Goal: Register for event/course

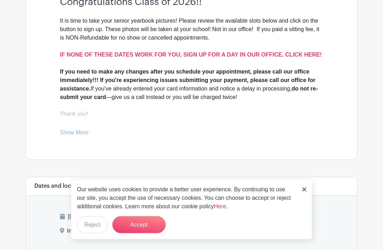
scroll to position [225, 0]
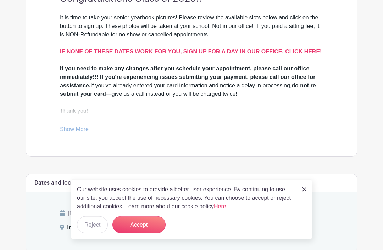
click at [305, 194] on link at bounding box center [304, 189] width 4 height 9
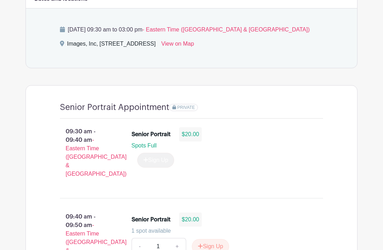
scroll to position [408, 0]
click at [216, 240] on button "Sign Up" at bounding box center [210, 247] width 37 height 15
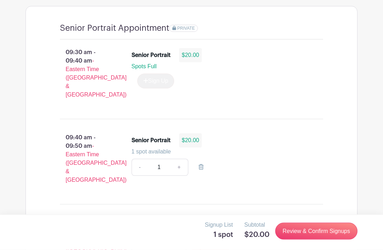
scroll to position [489, 0]
click at [328, 240] on link "Review & Confirm Signups" at bounding box center [316, 231] width 82 height 17
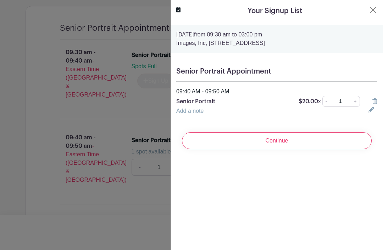
click at [197, 112] on link "Add a note" at bounding box center [189, 111] width 27 height 6
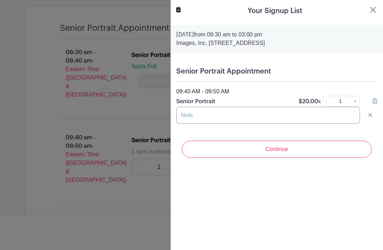
click at [245, 111] on input "text" at bounding box center [267, 115] width 183 height 17
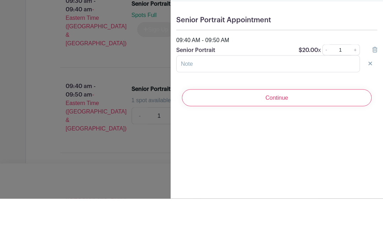
click at [301, 141] on input "Continue" at bounding box center [277, 149] width 190 height 17
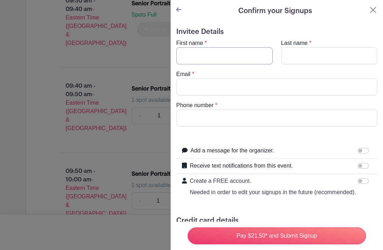
click at [211, 56] on input "First name" at bounding box center [224, 55] width 96 height 17
type input "[PERSON_NAME]"
click at [307, 62] on input "Last name" at bounding box center [329, 55] width 96 height 17
type input "[PERSON_NAME]"
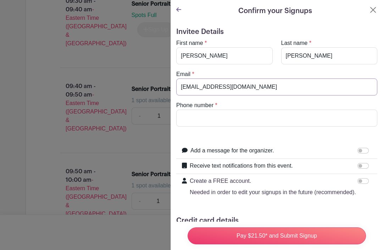
type input "[EMAIL_ADDRESS][DOMAIN_NAME]"
click at [264, 118] on input "Phone number" at bounding box center [276, 118] width 201 height 17
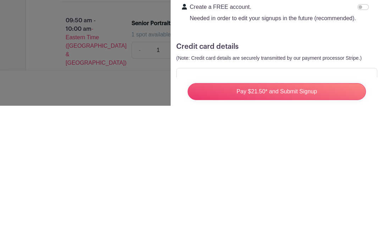
scroll to position [547, 0]
type input "7034032181"
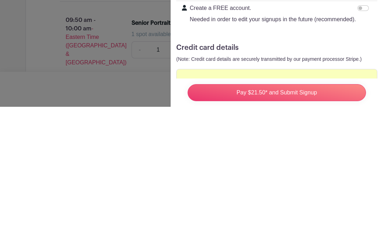
scroll to position [559, 0]
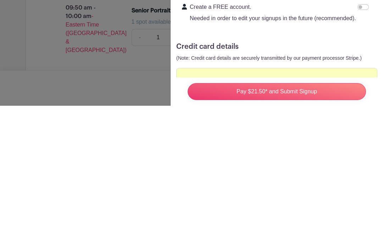
click at [310, 228] on input "Pay $21.50* and Submit Signup" at bounding box center [276, 236] width 178 height 17
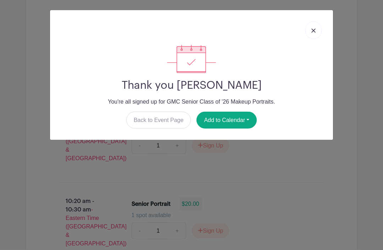
scroll to position [770, 0]
click at [235, 118] on button "Add to Calendar" at bounding box center [226, 120] width 60 height 17
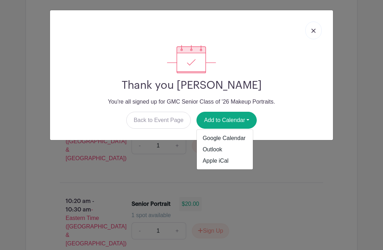
click at [238, 139] on link "Google Calendar" at bounding box center [225, 138] width 56 height 11
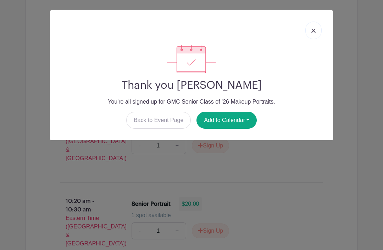
scroll to position [782, 0]
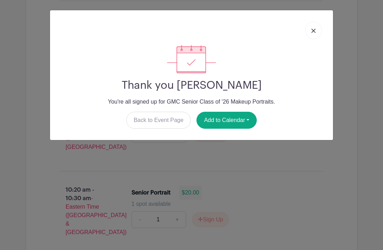
click at [321, 31] on link at bounding box center [313, 31] width 16 height 18
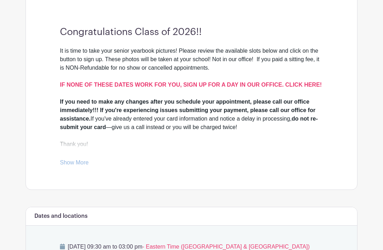
scroll to position [168, 0]
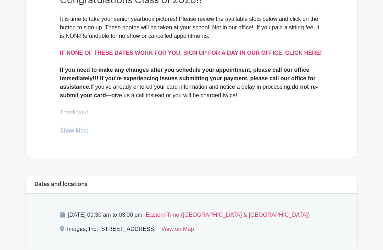
click at [80, 130] on link "Show More" at bounding box center [74, 132] width 29 height 9
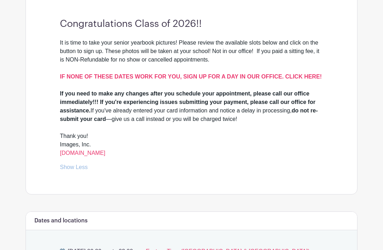
scroll to position [201, 0]
